Goal: Communication & Community: Participate in discussion

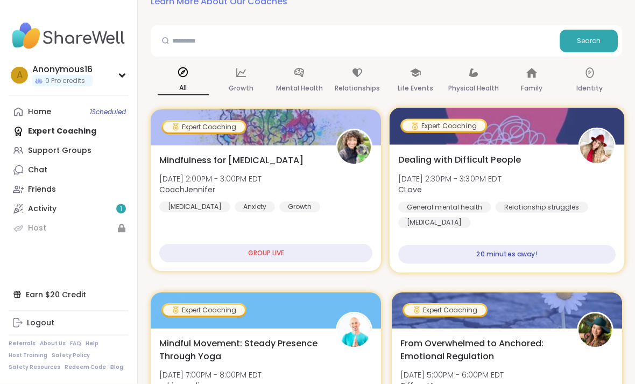
scroll to position [104, 0]
click at [527, 245] on div "20 minutes away!" at bounding box center [506, 254] width 217 height 19
click at [502, 240] on div "Dealing with Difficult People Mon, Oct 13 | 2:30PM - 3:30PM EDT CLove General m…" at bounding box center [507, 208] width 235 height 128
click at [502, 240] on div "About this Group Expert Coaching" at bounding box center [489, 235] width 273 height 17
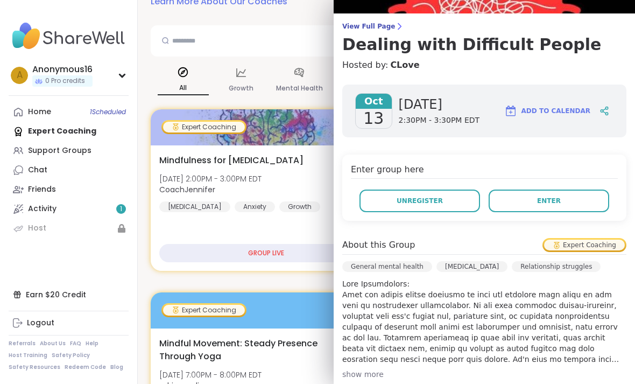
scroll to position [72, 0]
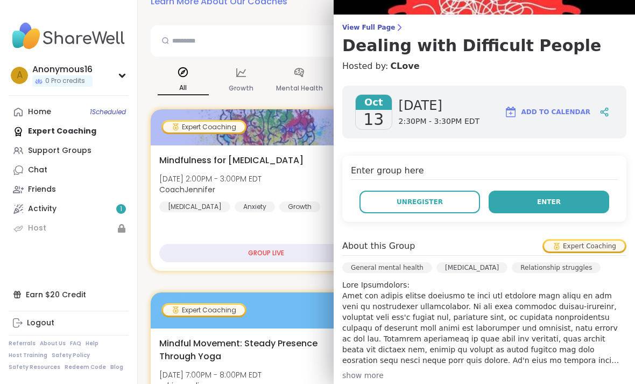
click at [585, 200] on button "Enter" at bounding box center [549, 202] width 121 height 23
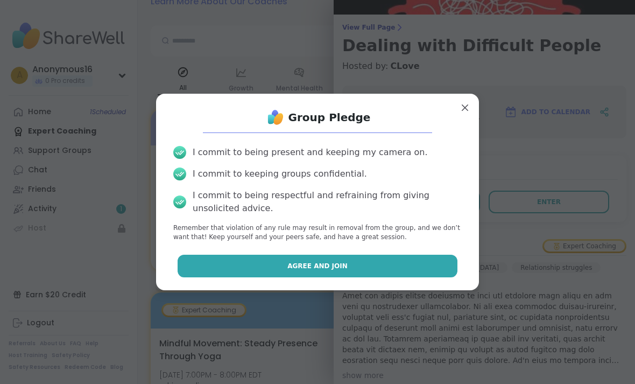
click at [456, 277] on button "Agree and Join" at bounding box center [318, 266] width 280 height 23
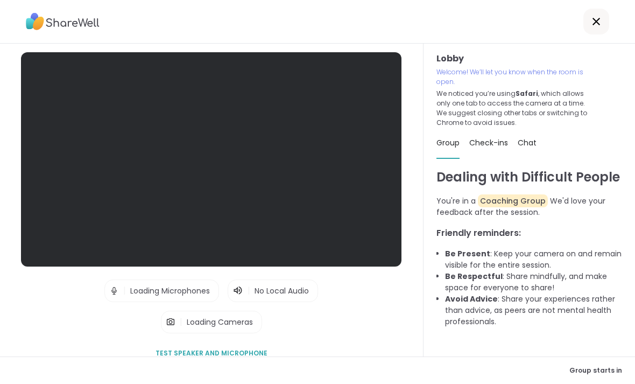
scroll to position [36, 0]
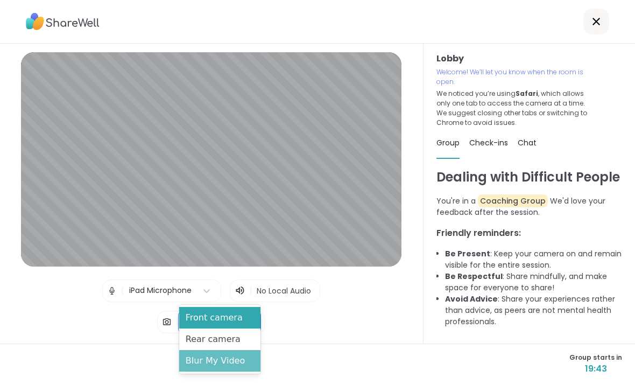
click at [231, 357] on div "Blur My Video" at bounding box center [219, 361] width 81 height 22
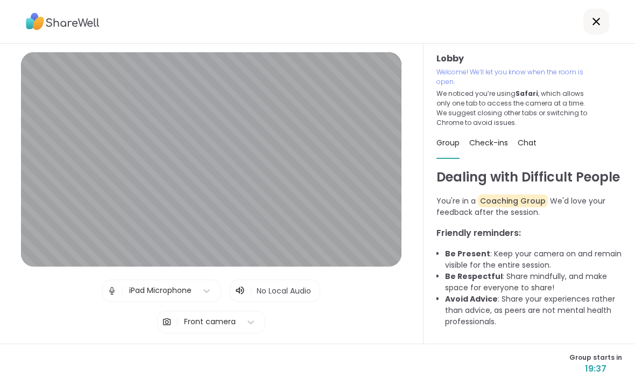
scroll to position [24, 0]
click at [172, 311] on img at bounding box center [167, 322] width 10 height 22
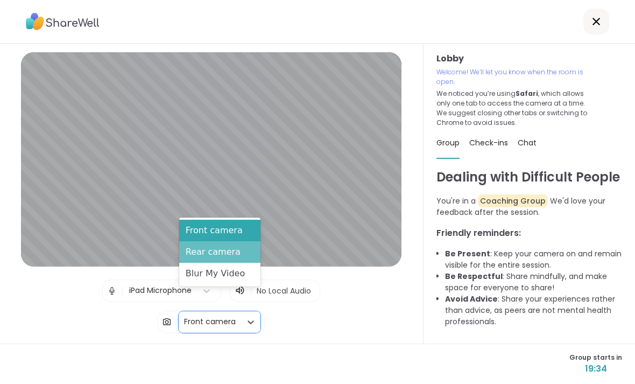
click at [201, 255] on div "Rear camera" at bounding box center [219, 252] width 81 height 22
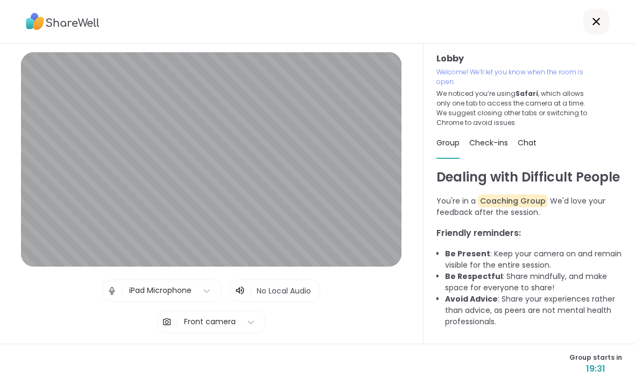
click at [163, 311] on img at bounding box center [167, 322] width 10 height 22
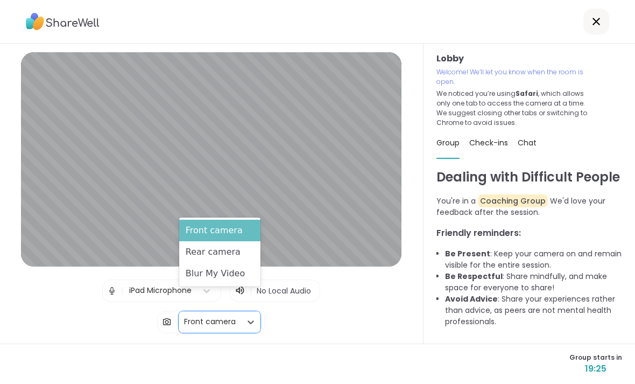
click at [199, 238] on div "Front camera" at bounding box center [219, 231] width 81 height 22
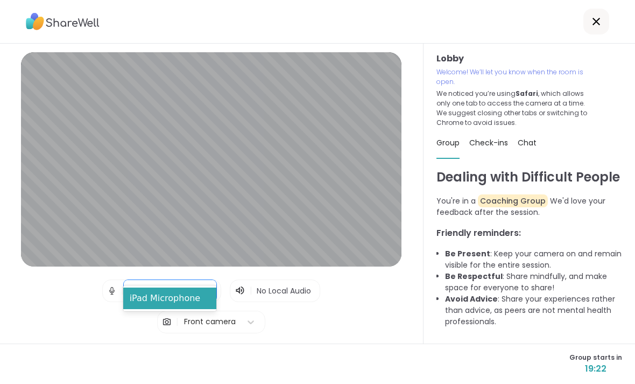
click at [86, 250] on div "Lobby | iPad Microphone selected, 1 of 1. 1 result available. Use Up and Down t…" at bounding box center [211, 208] width 381 height 312
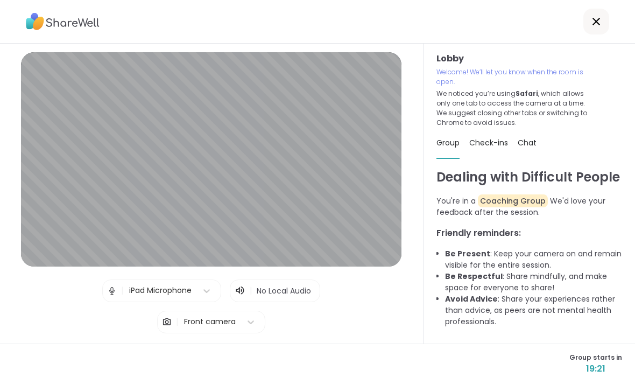
click at [285, 285] on span "No Local Audio" at bounding box center [284, 290] width 54 height 11
click at [245, 285] on icon at bounding box center [240, 290] width 11 height 11
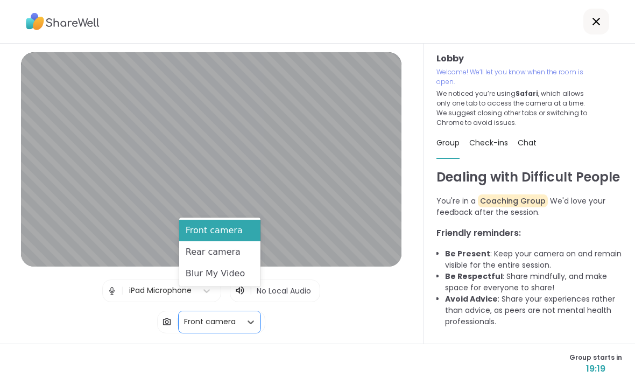
click at [263, 342] on button "Test speaker and microphone" at bounding box center [211, 353] width 121 height 23
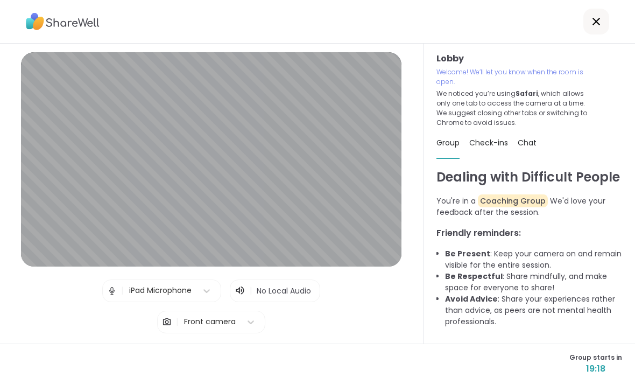
click at [247, 342] on button "Test speaker and microphone" at bounding box center [211, 353] width 121 height 23
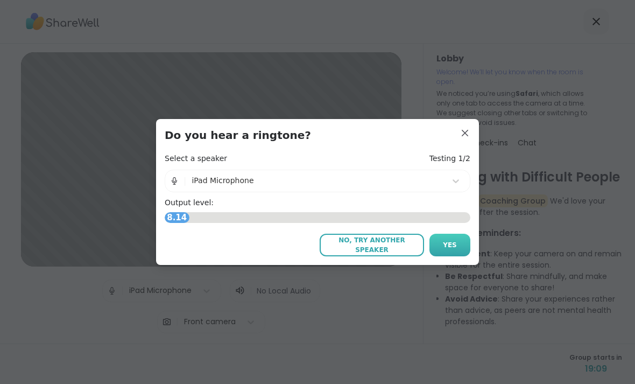
click at [455, 248] on span "Yes" at bounding box center [450, 245] width 14 height 10
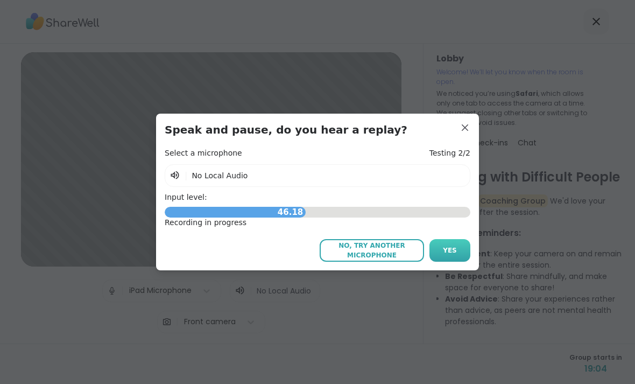
click at [449, 247] on span "Yes" at bounding box center [450, 250] width 14 height 10
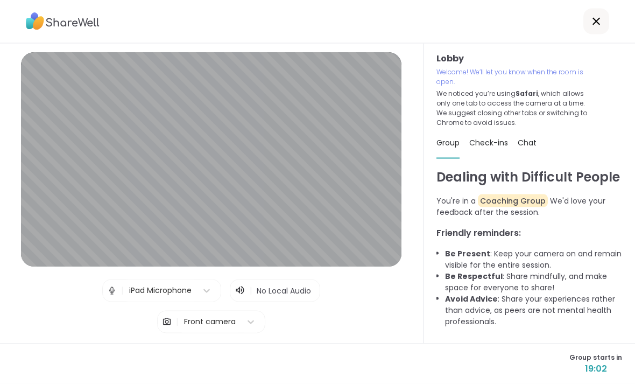
scroll to position [3, 0]
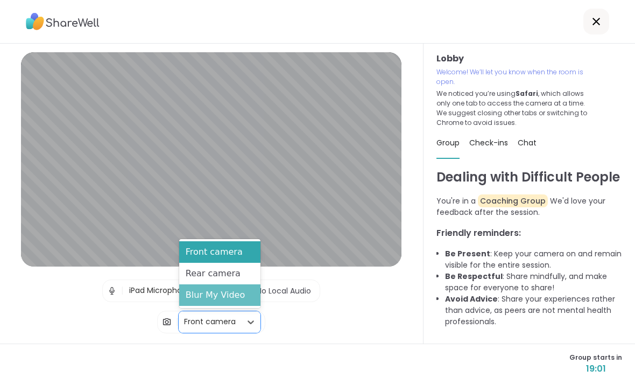
click at [245, 289] on div "Blur My Video" at bounding box center [219, 295] width 81 height 22
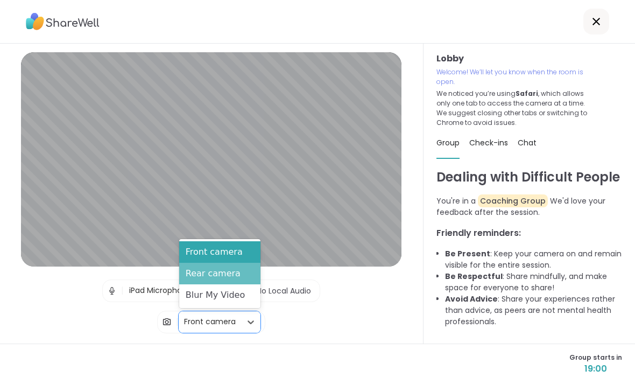
click at [242, 283] on div "Rear camera" at bounding box center [219, 274] width 81 height 22
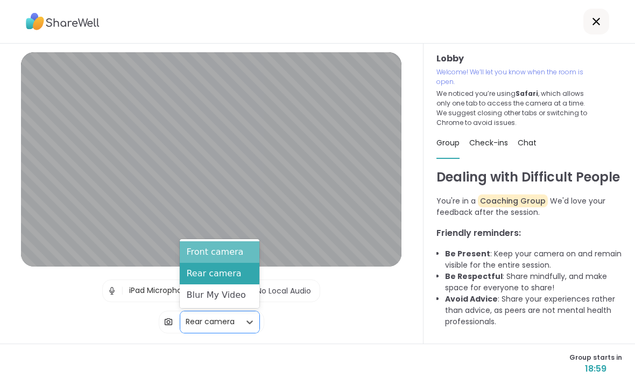
click at [247, 246] on div "Front camera" at bounding box center [219, 252] width 79 height 22
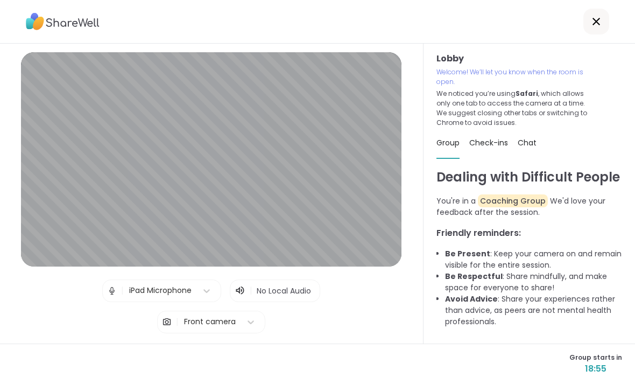
scroll to position [0, 0]
click at [489, 133] on div "Check-ins" at bounding box center [488, 143] width 39 height 30
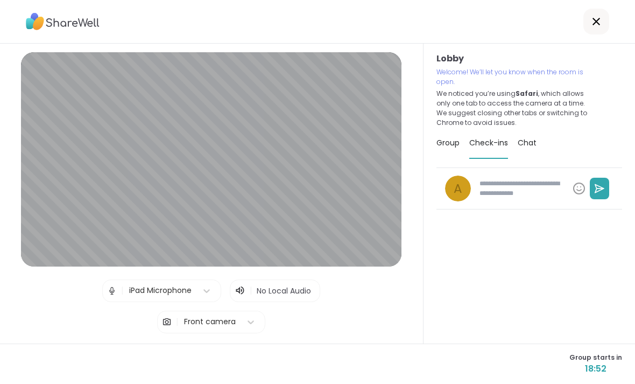
click at [528, 143] on span "Chat" at bounding box center [527, 142] width 19 height 11
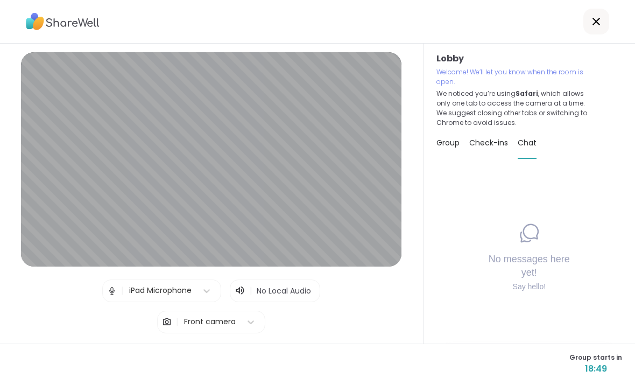
click at [451, 142] on span "Group" at bounding box center [448, 142] width 23 height 11
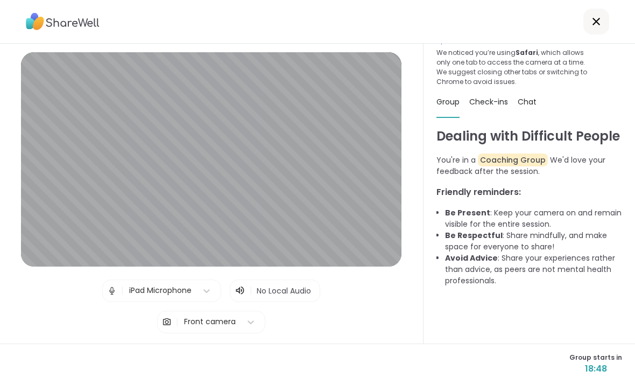
scroll to position [41, 0]
click at [593, 19] on icon at bounding box center [597, 22] width 8 height 8
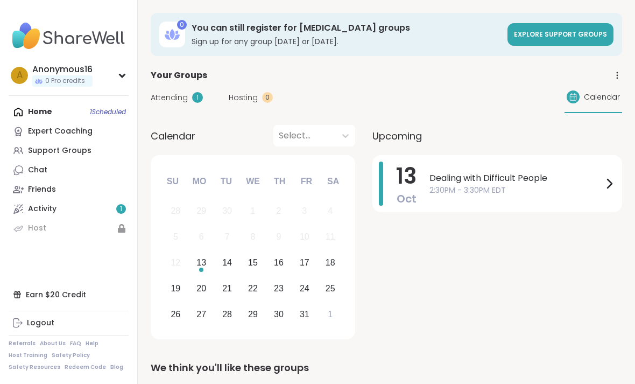
click at [176, 94] on span "Attending" at bounding box center [169, 97] width 37 height 11
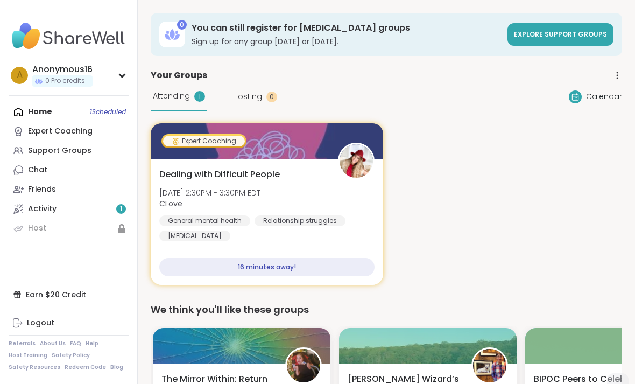
click at [233, 101] on span "Hosting" at bounding box center [247, 96] width 29 height 11
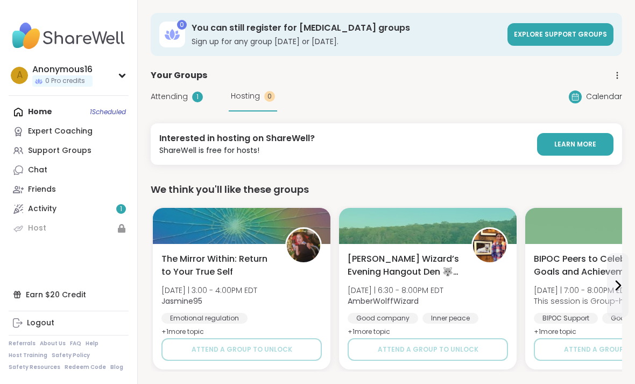
click at [184, 101] on span "Attending" at bounding box center [169, 96] width 37 height 11
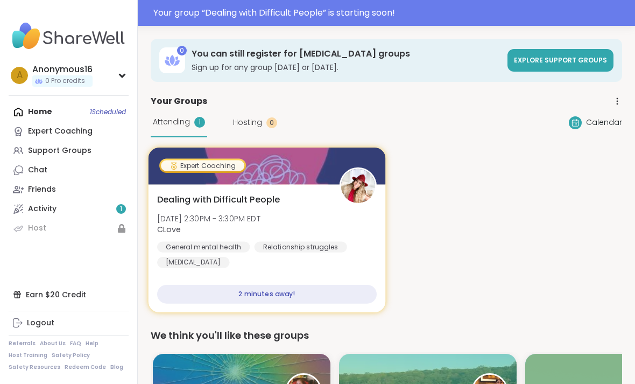
click at [335, 280] on div "Dealing with Difficult People Mon, Oct 13 | 2:30PM - 3:30PM EDT CLove General m…" at bounding box center [267, 248] width 237 height 128
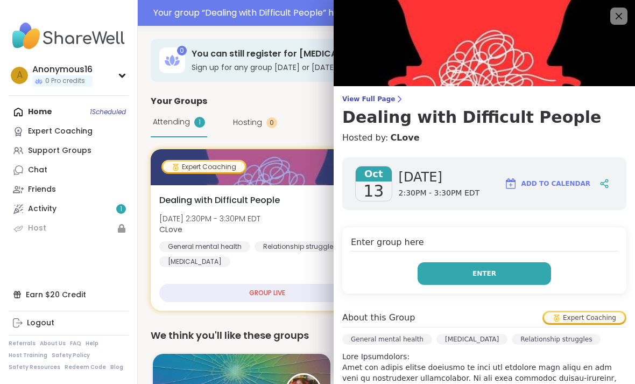
click at [507, 280] on button "Enter" at bounding box center [484, 273] width 133 height 23
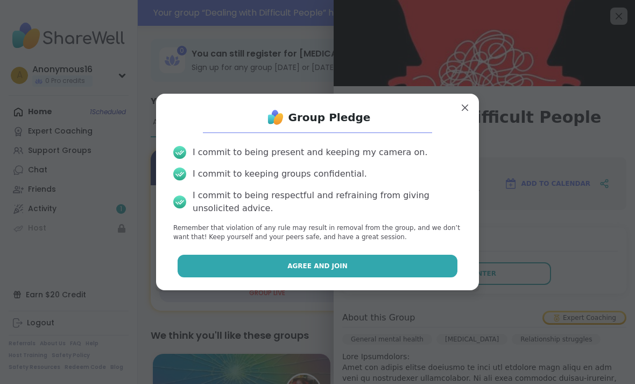
click at [418, 263] on button "Agree and Join" at bounding box center [318, 266] width 280 height 23
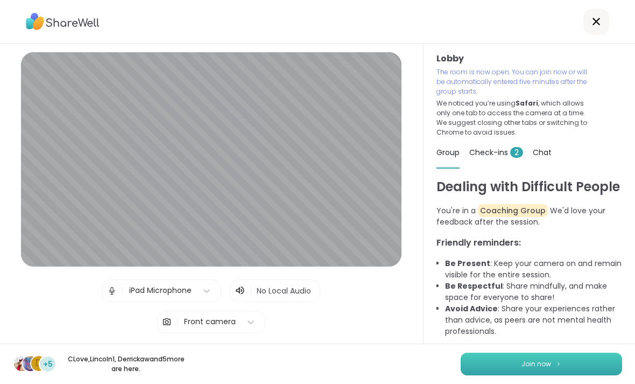
click at [591, 362] on button "Join now" at bounding box center [541, 364] width 161 height 23
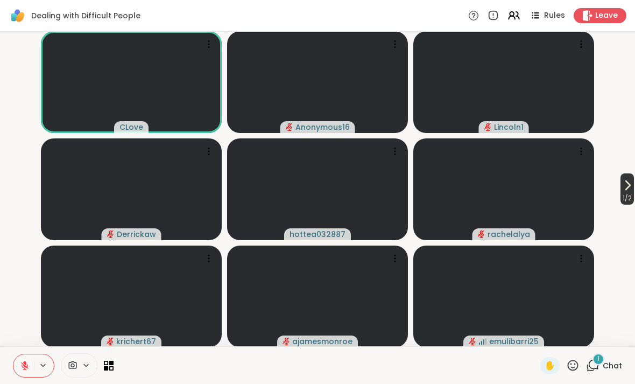
click at [629, 183] on icon at bounding box center [627, 185] width 13 height 13
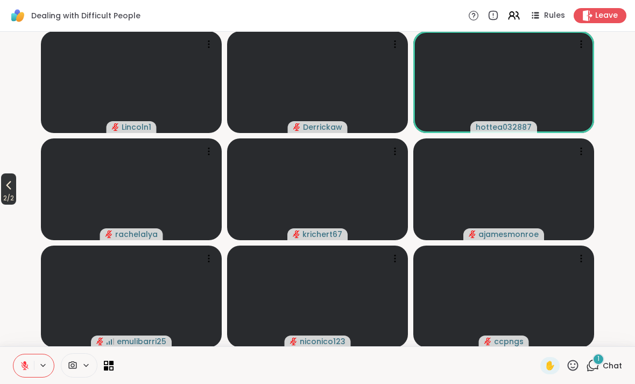
click at [11, 187] on icon at bounding box center [8, 185] width 5 height 9
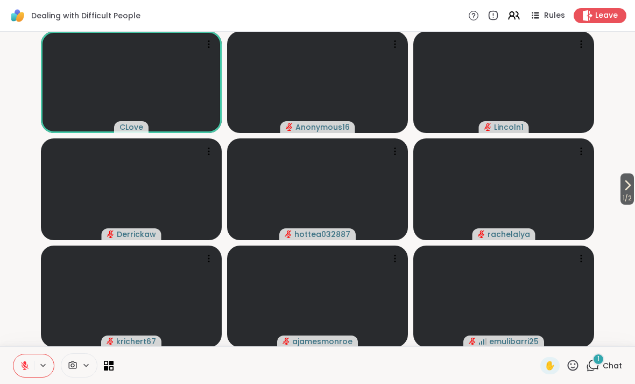
click at [31, 364] on button at bounding box center [23, 365] width 20 height 23
click at [28, 375] on button at bounding box center [23, 365] width 20 height 23
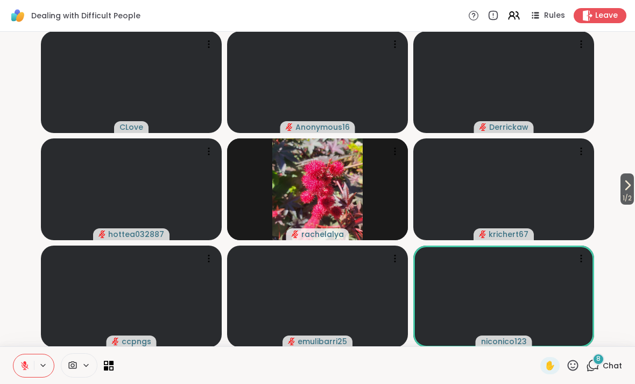
click at [588, 357] on div "8 Chat" at bounding box center [604, 365] width 36 height 17
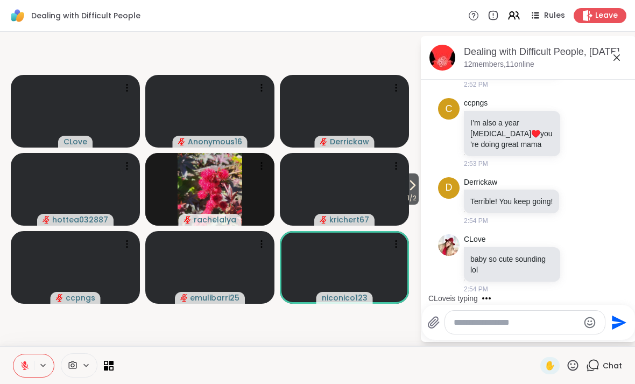
scroll to position [3008, 0]
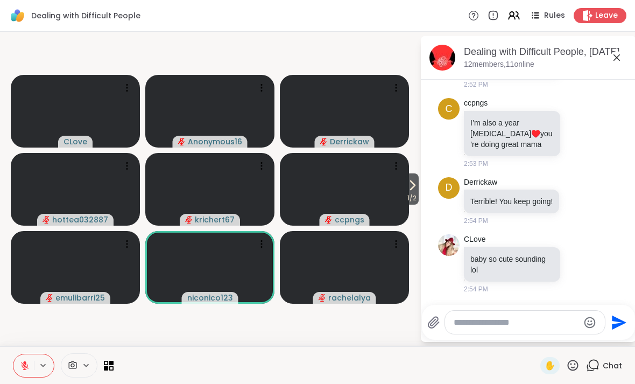
click at [618, 52] on icon at bounding box center [616, 57] width 13 height 13
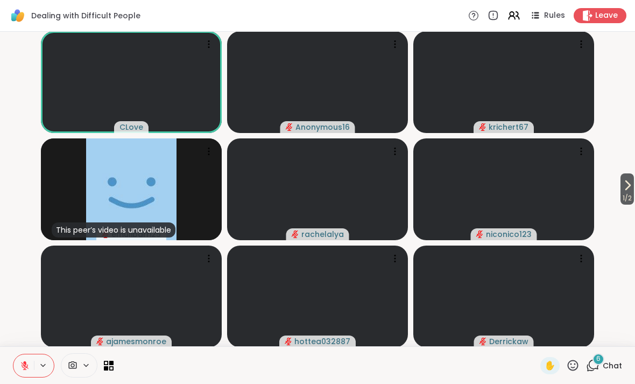
click at [26, 367] on icon at bounding box center [25, 366] width 10 height 10
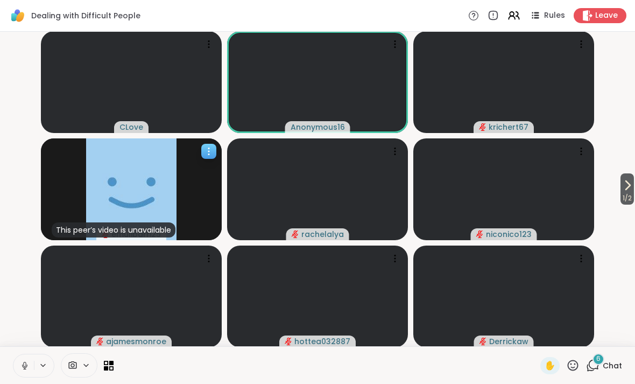
scroll to position [0, 0]
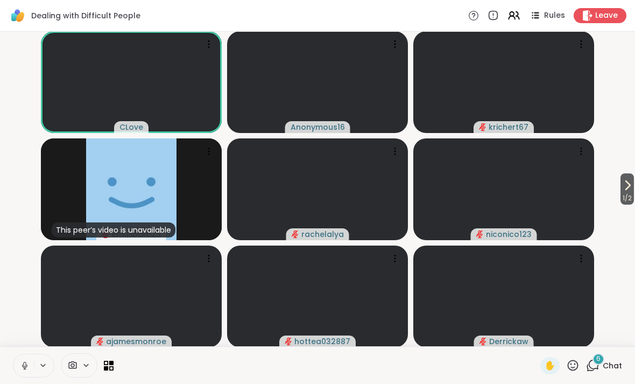
click at [27, 367] on icon at bounding box center [25, 366] width 10 height 10
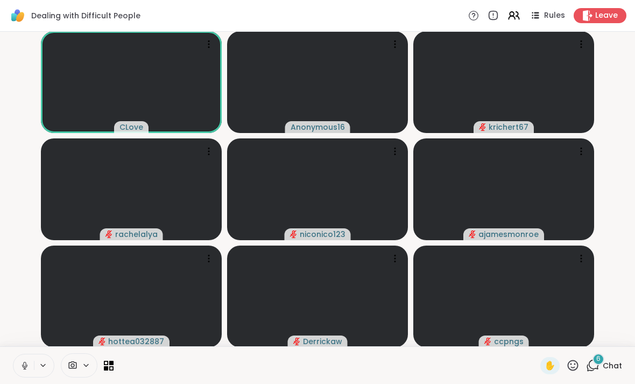
click at [25, 366] on icon at bounding box center [24, 364] width 3 height 5
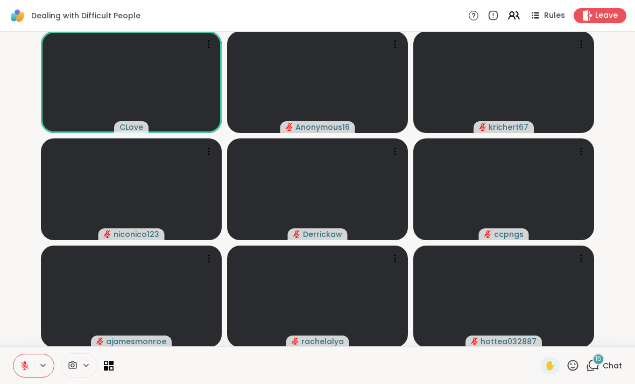
click at [609, 367] on span "Chat" at bounding box center [612, 365] width 19 height 11
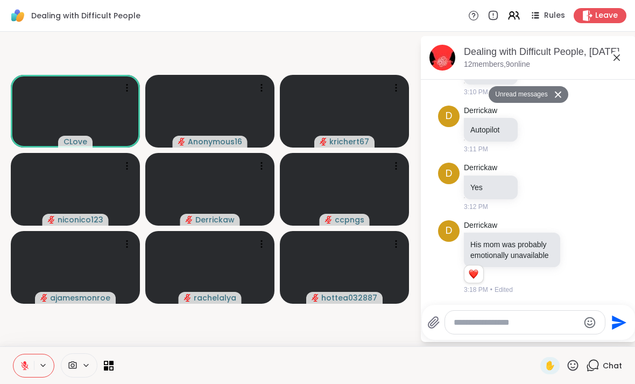
scroll to position [4086, 0]
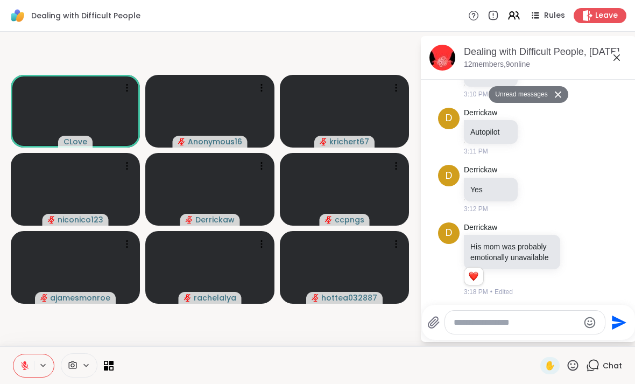
click at [615, 60] on icon at bounding box center [616, 57] width 13 height 13
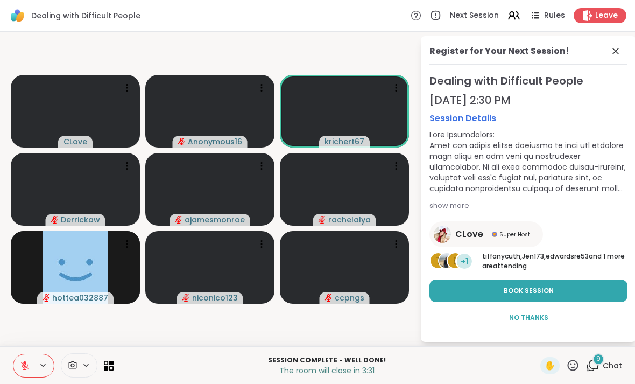
click at [540, 320] on span "No Thanks" at bounding box center [528, 318] width 39 height 10
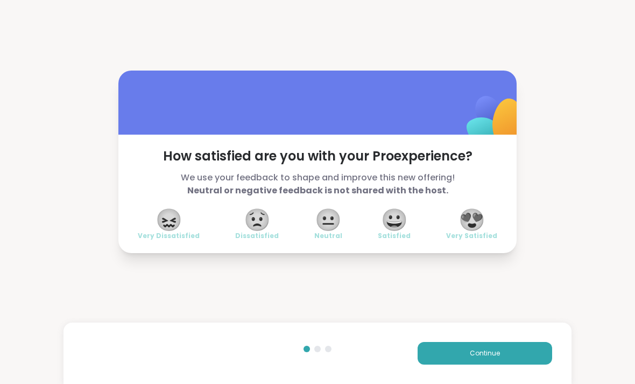
click at [397, 227] on span "😀" at bounding box center [394, 219] width 27 height 19
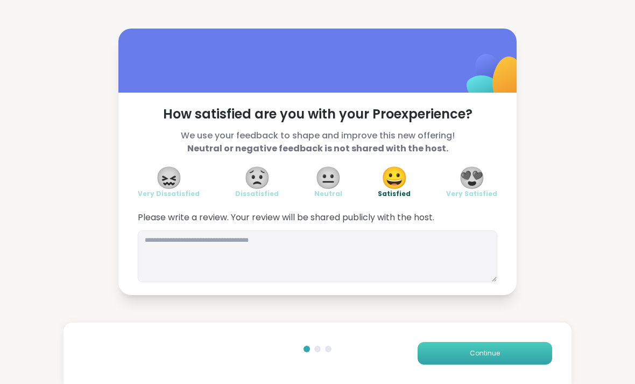
click at [527, 350] on button "Continue" at bounding box center [485, 353] width 135 height 23
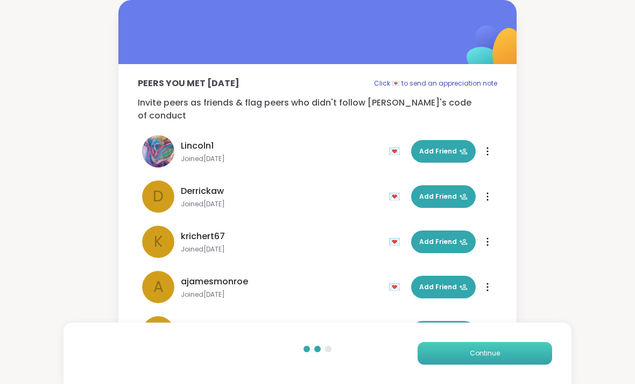
click at [529, 358] on button "Continue" at bounding box center [485, 353] width 135 height 23
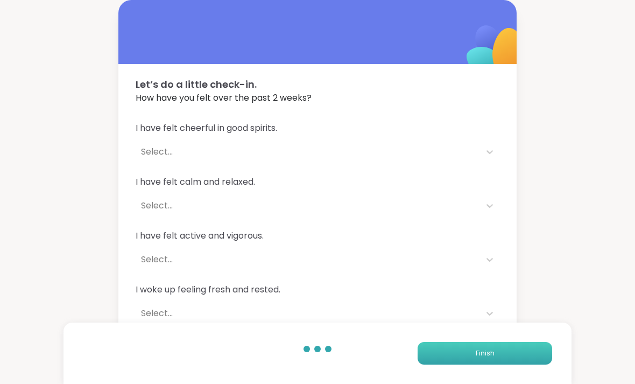
click at [528, 355] on button "Finish" at bounding box center [485, 353] width 135 height 23
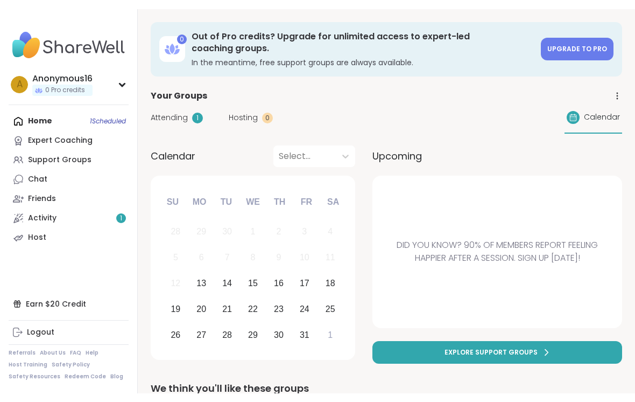
scroll to position [140, 0]
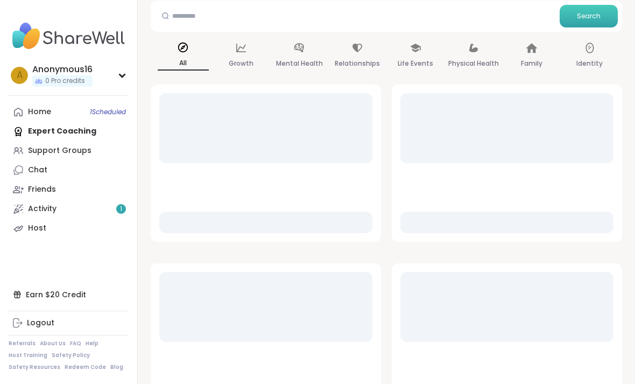
click at [590, 5] on button "Search" at bounding box center [589, 16] width 58 height 23
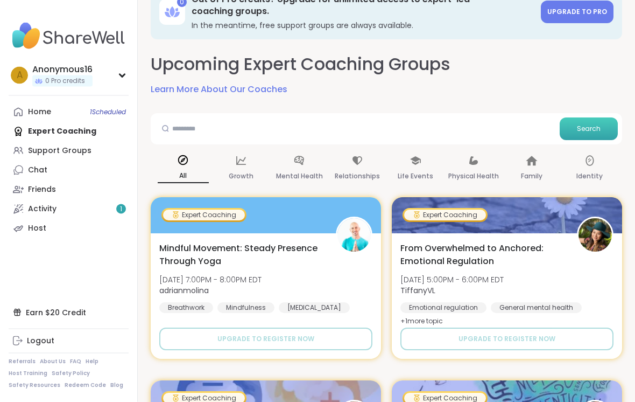
scroll to position [0, 0]
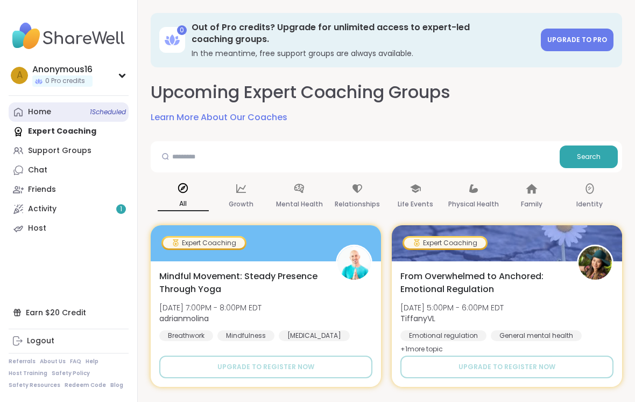
click at [71, 109] on link "Home 1 Scheduled" at bounding box center [69, 111] width 120 height 19
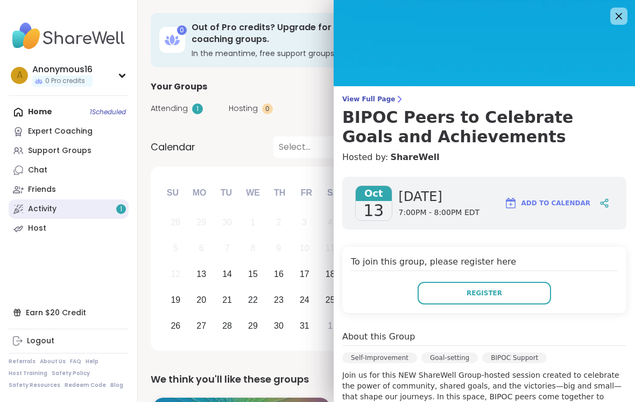
click at [107, 207] on link "Activity 1" at bounding box center [69, 208] width 120 height 19
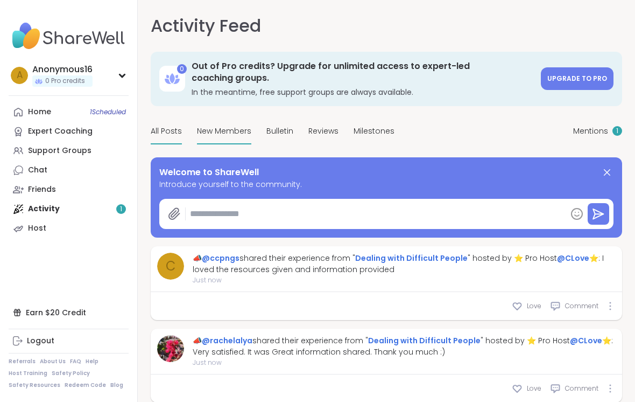
click at [233, 121] on div "New Members" at bounding box center [224, 131] width 54 height 25
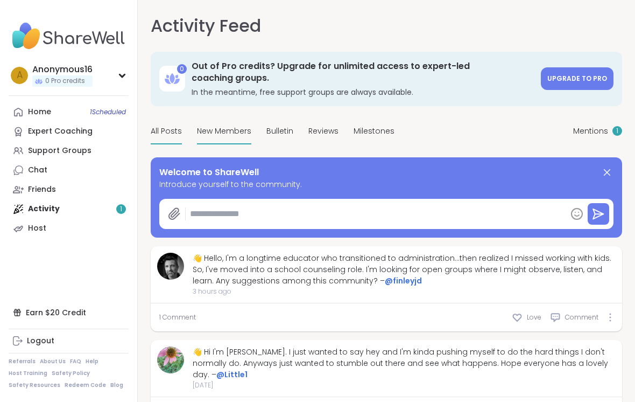
click at [180, 119] on div "All Posts" at bounding box center [166, 131] width 31 height 25
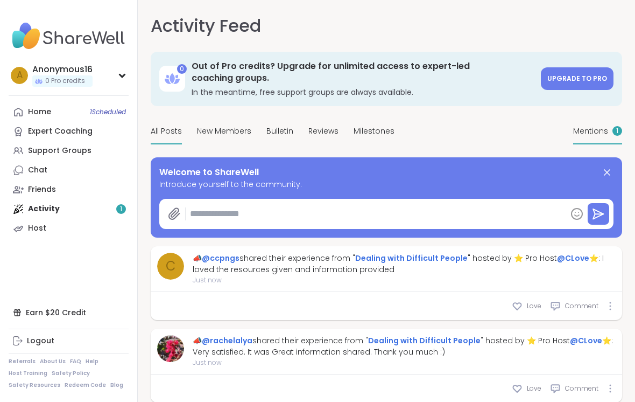
click at [615, 126] on div "1" at bounding box center [618, 131] width 10 height 10
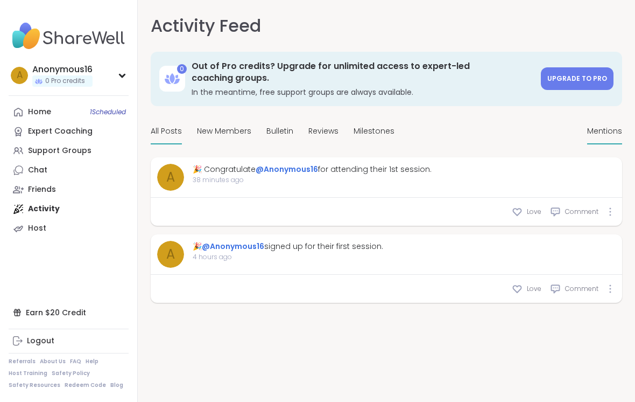
click at [173, 129] on span "All Posts" at bounding box center [166, 130] width 31 height 11
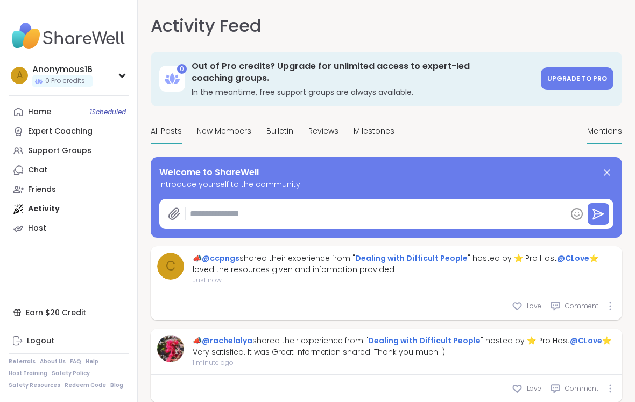
type textarea "*"
click at [106, 158] on link "Support Groups" at bounding box center [69, 150] width 120 height 19
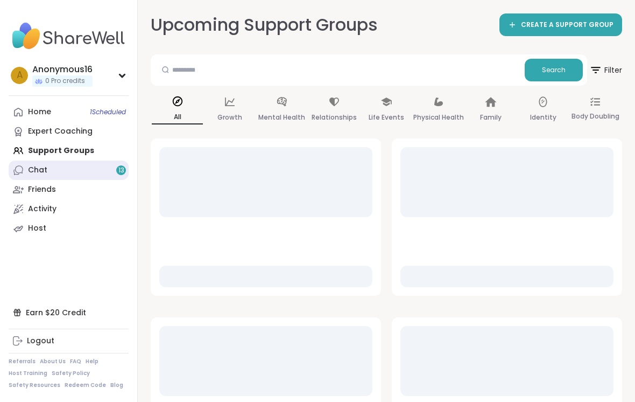
click at [102, 171] on link "Chat 13" at bounding box center [69, 169] width 120 height 19
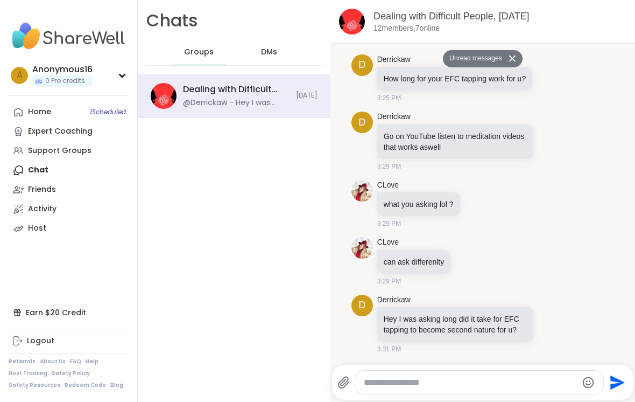
scroll to position [5014, 0]
click at [268, 45] on div "DMs" at bounding box center [269, 52] width 53 height 26
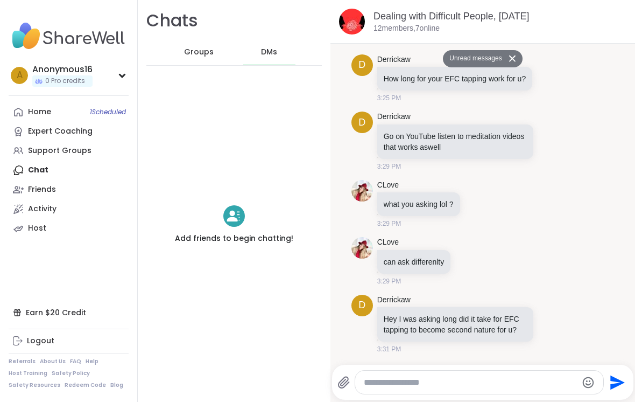
click at [237, 227] on div "Add friends to begin chatting!" at bounding box center [234, 224] width 118 height 39
click at [510, 51] on button at bounding box center [513, 59] width 17 height 16
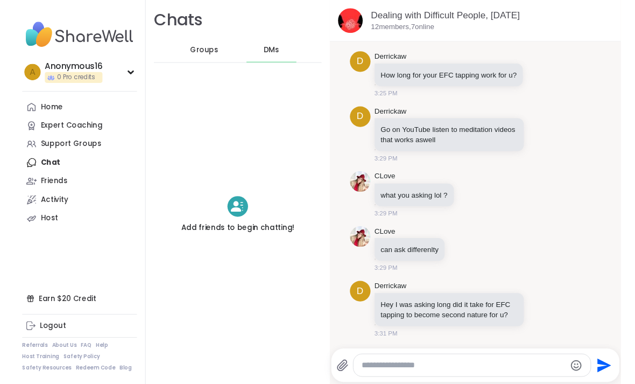
scroll to position [4989, 0]
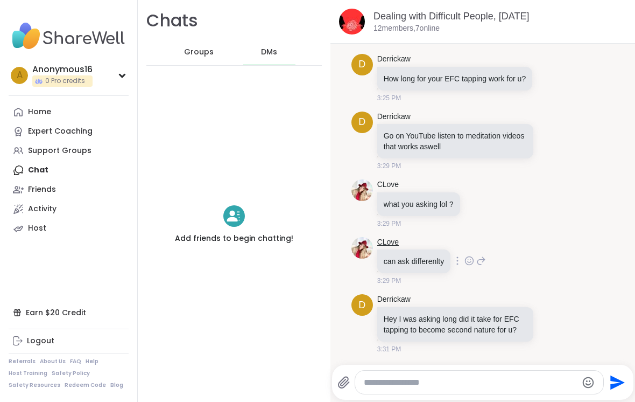
click at [377, 243] on link "CLove" at bounding box center [388, 242] width 22 height 11
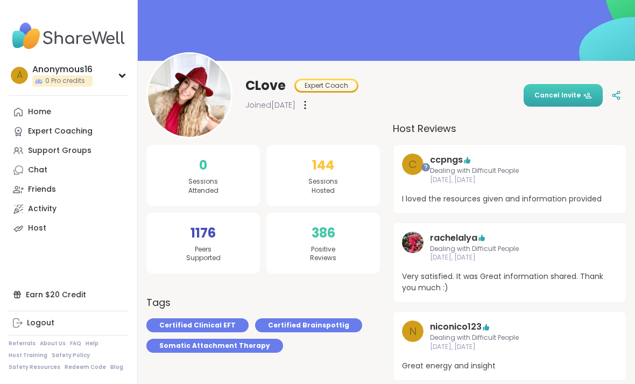
click at [567, 96] on span "Cancel Invite" at bounding box center [564, 95] width 58 height 10
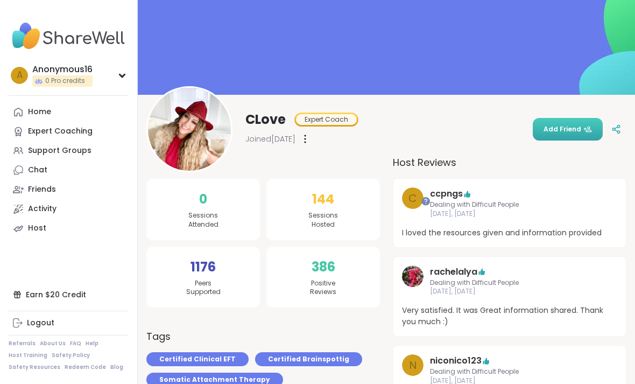
scroll to position [37, 0]
